Goal: Communication & Community: Connect with others

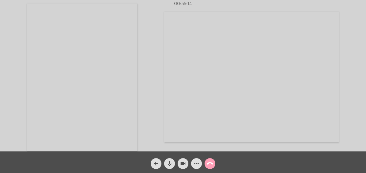
click at [209, 161] on mat-icon "call_end" at bounding box center [210, 163] width 6 height 6
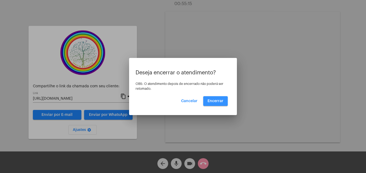
click at [215, 100] on span "Encerrar" at bounding box center [215, 101] width 16 height 4
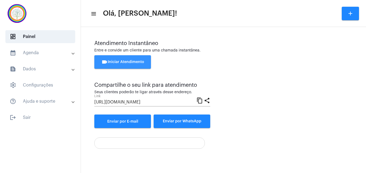
click at [127, 63] on span "videocam Iniciar Atendimento" at bounding box center [122, 62] width 43 height 4
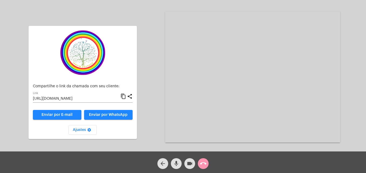
click at [124, 96] on mat-icon "content_copy" at bounding box center [123, 96] width 6 height 6
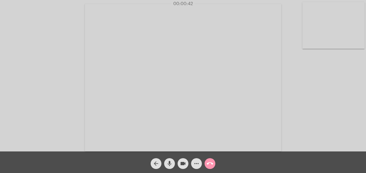
click at [310, 46] on video at bounding box center [333, 25] width 62 height 47
click at [142, 147] on video at bounding box center [232, 77] width 196 height 147
